Goal: Information Seeking & Learning: Learn about a topic

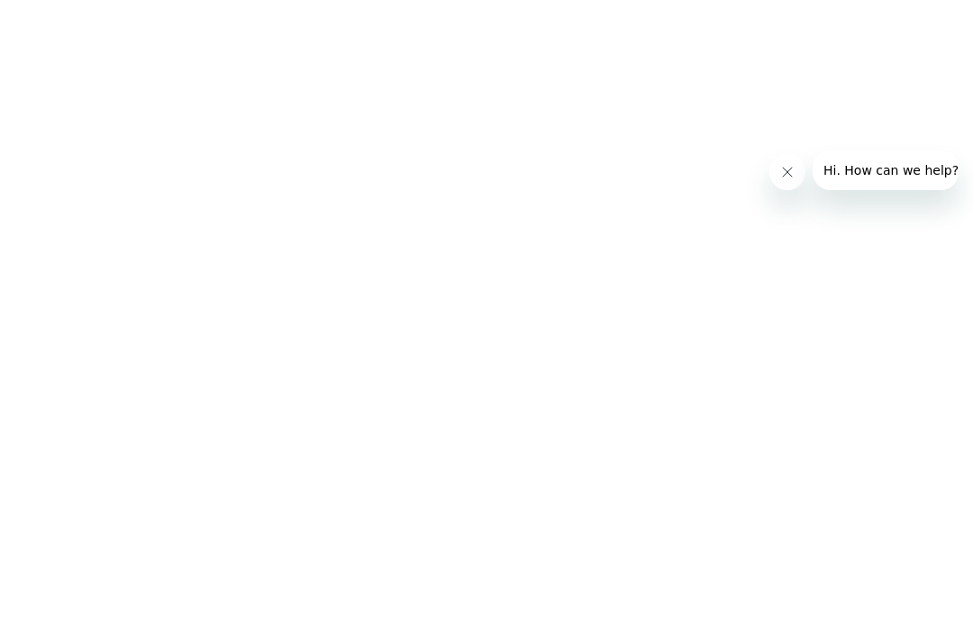
scroll to position [2107, 0]
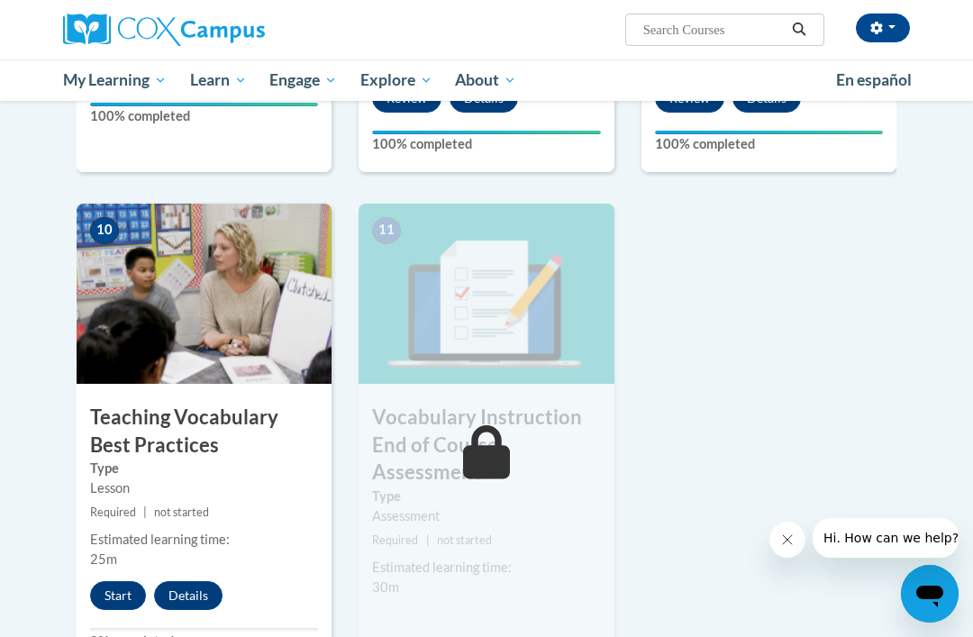
scroll to position [1813, 0]
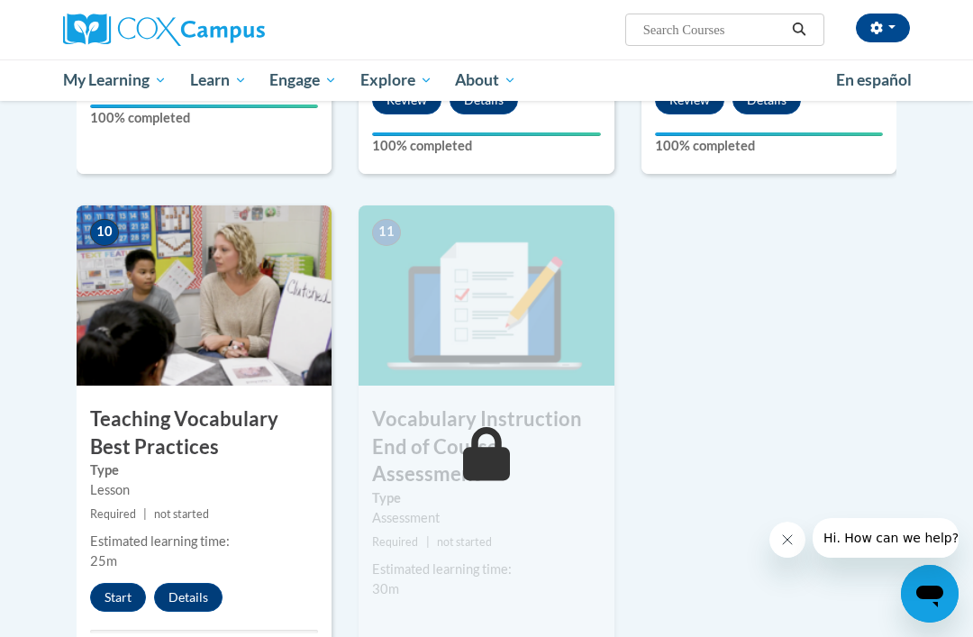
click at [128, 583] on button "Start" at bounding box center [118, 597] width 56 height 29
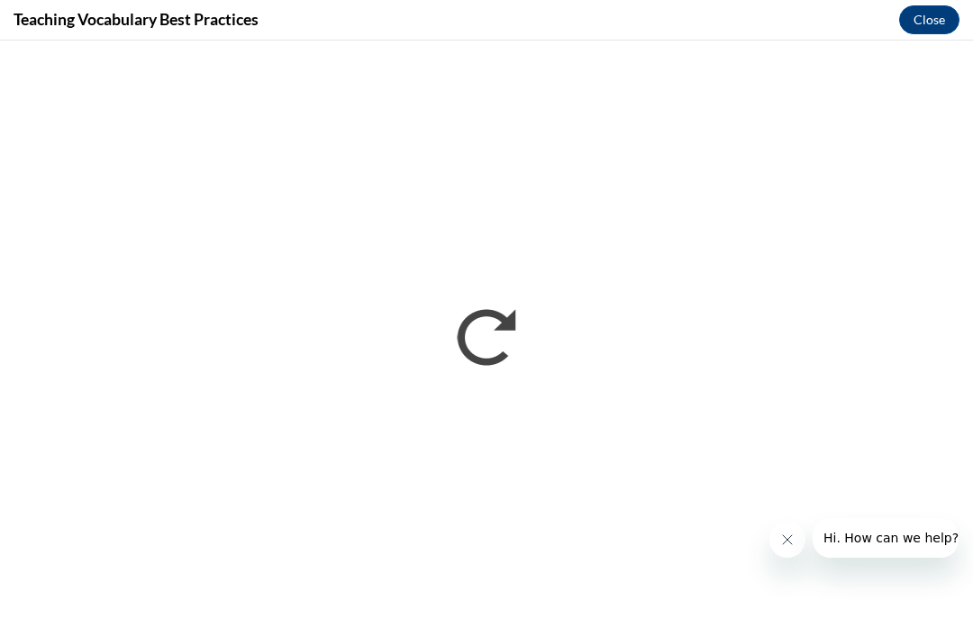
scroll to position [0, 0]
click at [946, 23] on button "Close" at bounding box center [929, 19] width 60 height 29
